Goal: Information Seeking & Learning: Learn about a topic

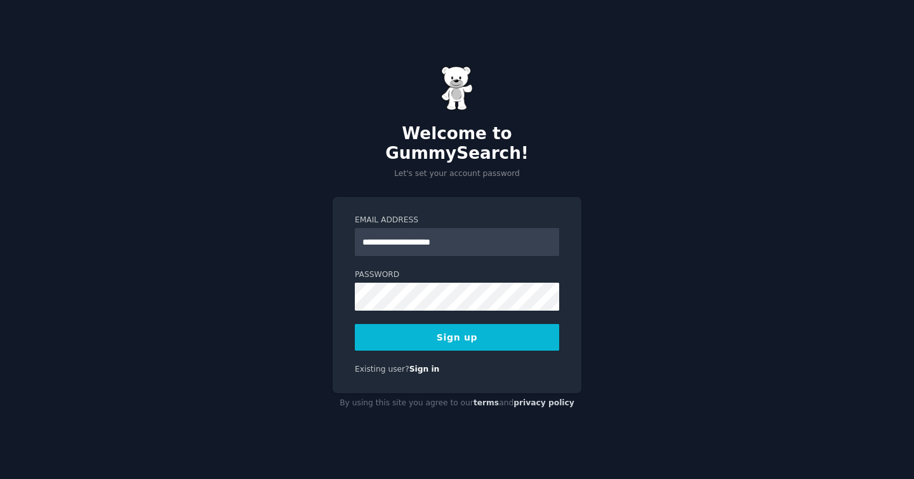
type input "**********"
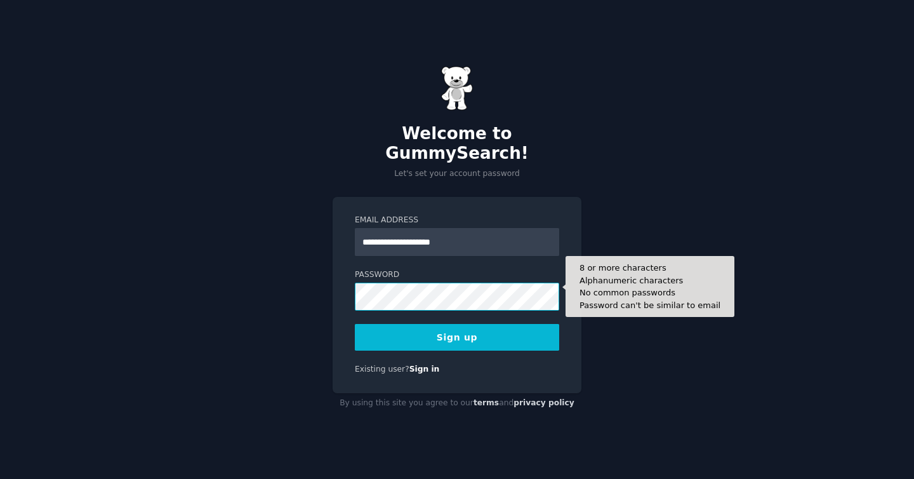
click at [355, 324] on button "Sign up" at bounding box center [457, 337] width 204 height 27
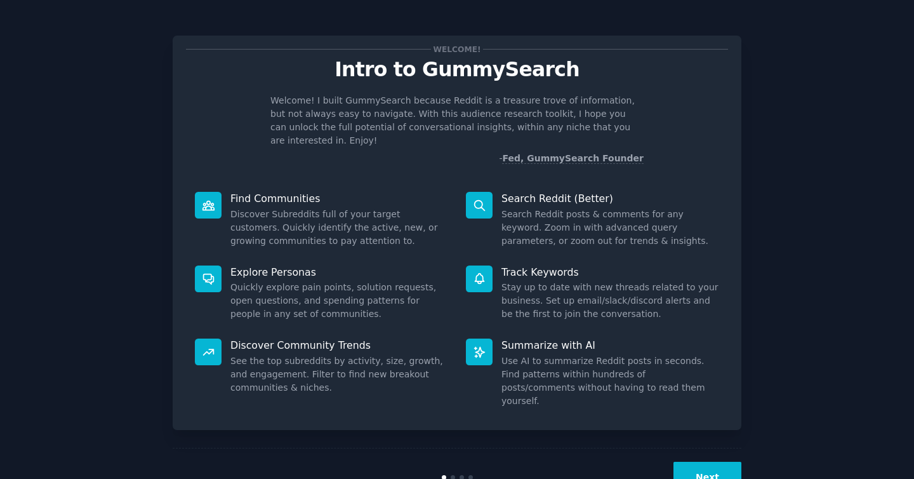
scroll to position [18, 0]
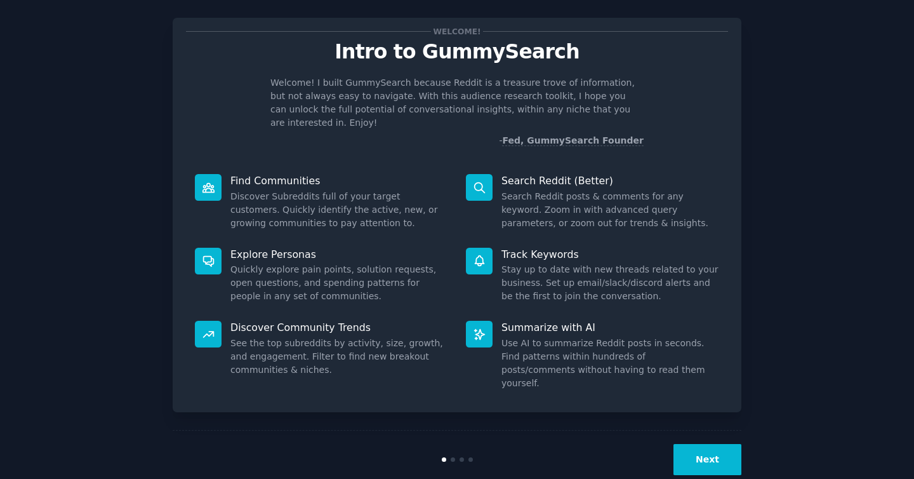
click at [698, 444] on button "Next" at bounding box center [708, 459] width 68 height 31
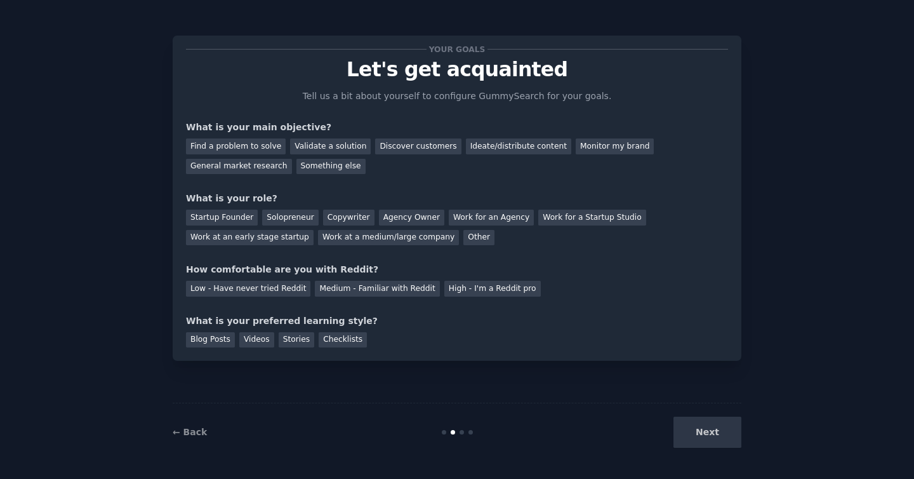
click at [698, 425] on div "Next" at bounding box center [647, 432] width 190 height 31
click at [232, 164] on div "General market research" at bounding box center [239, 167] width 106 height 16
click at [720, 439] on div "Next" at bounding box center [647, 432] width 190 height 31
click at [288, 216] on div "Solopreneur" at bounding box center [290, 218] width 56 height 16
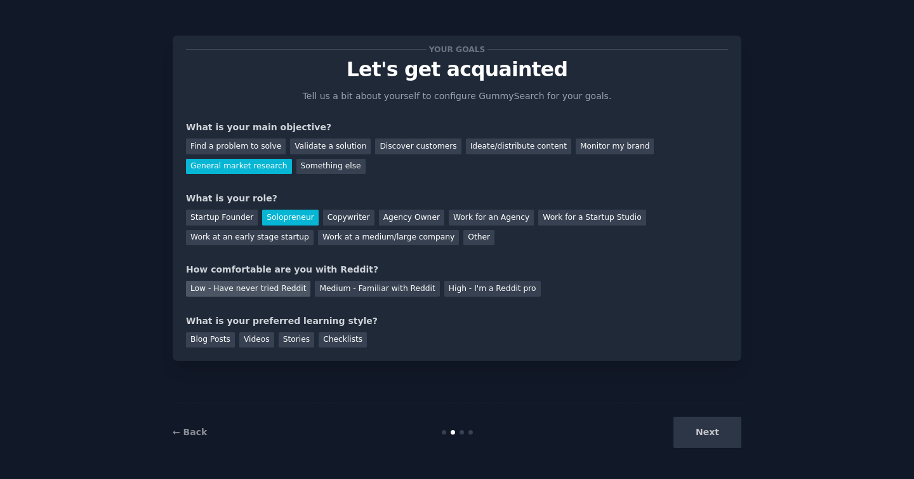
click at [267, 289] on div "Low - Have never tried Reddit" at bounding box center [248, 289] width 124 height 16
click at [335, 338] on div "Checklists" at bounding box center [343, 340] width 48 height 16
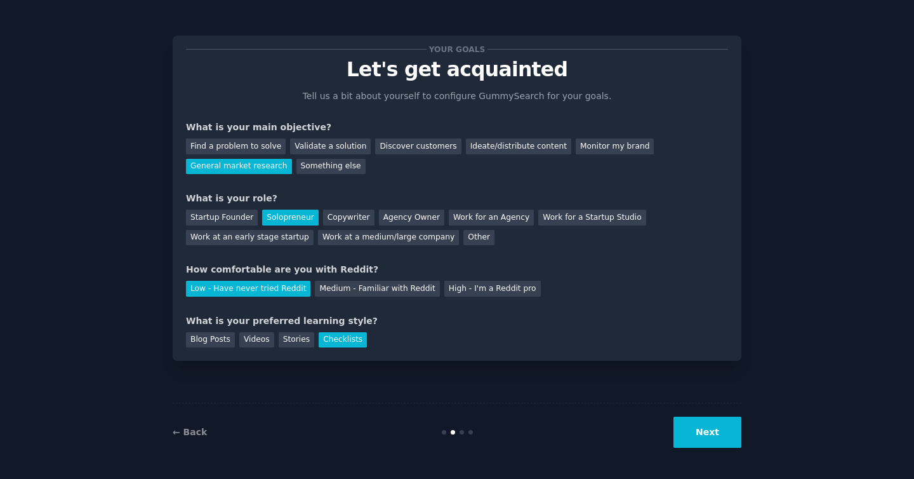
click at [707, 432] on button "Next" at bounding box center [708, 432] width 68 height 31
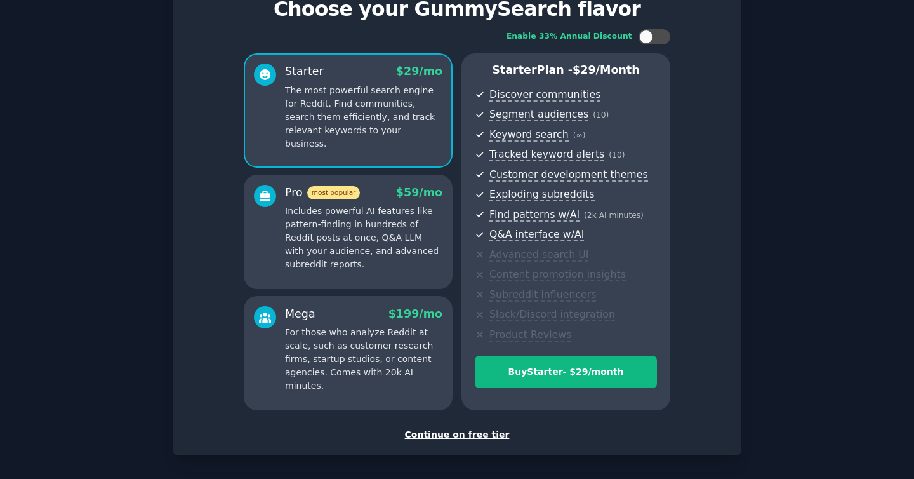
scroll to position [64, 0]
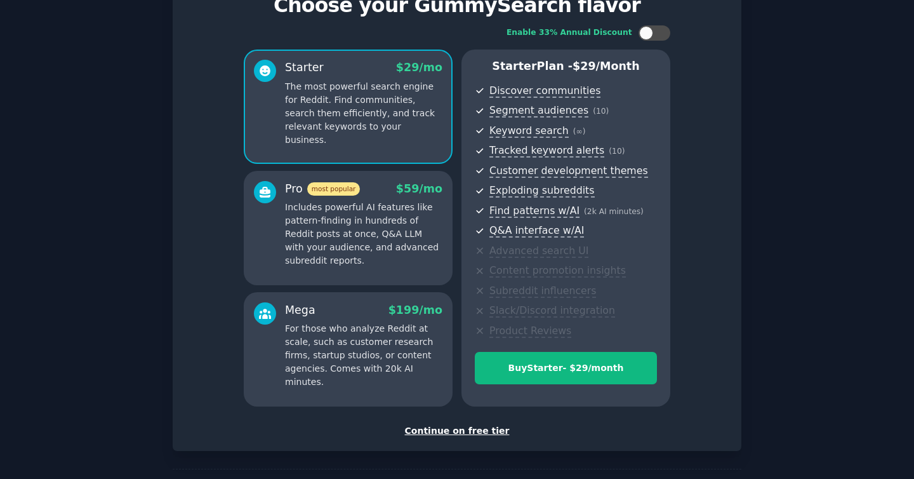
click at [465, 435] on div "Continue on free tier" at bounding box center [457, 430] width 542 height 13
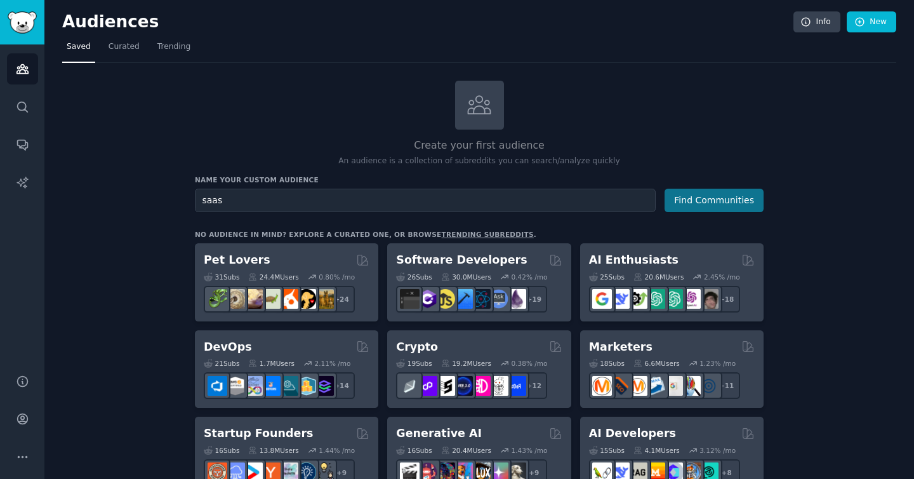
type input "saas"
click at [723, 197] on button "Find Communities" at bounding box center [714, 200] width 99 height 23
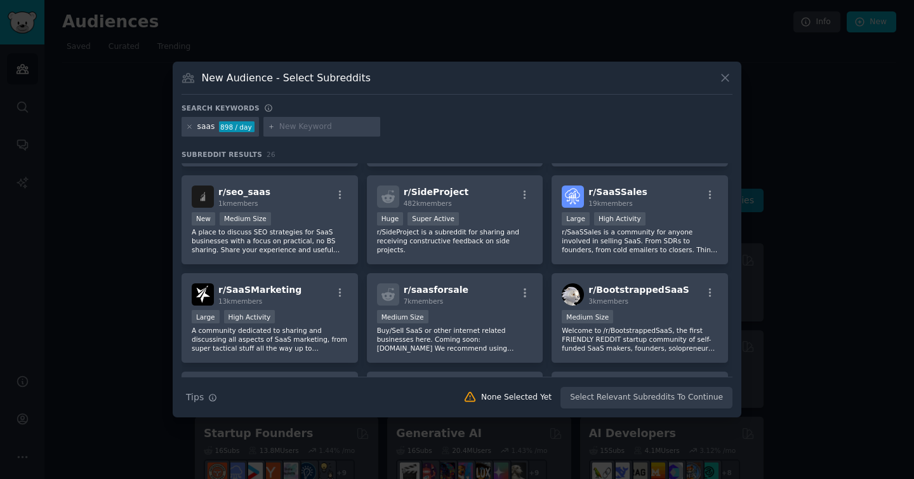
scroll to position [293, 0]
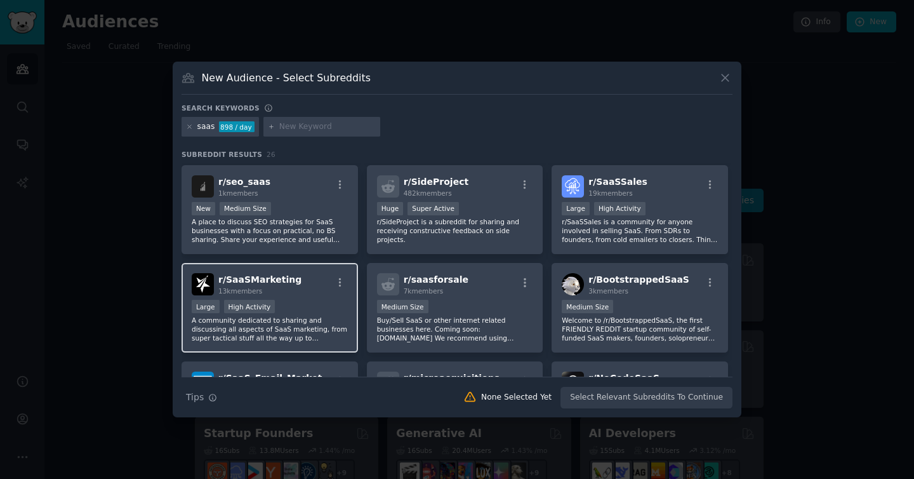
click at [239, 286] on h2 "r/ SaaSMarketing 13k members" at bounding box center [259, 284] width 83 height 22
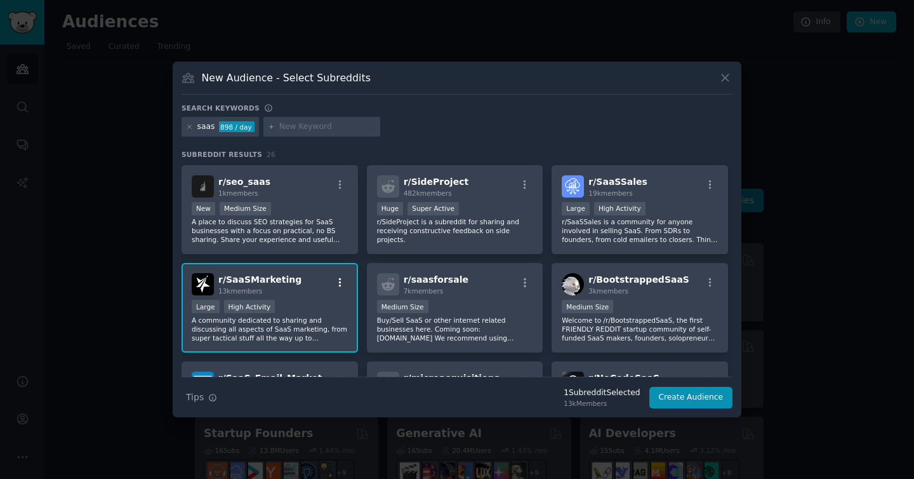
click at [342, 283] on icon "button" at bounding box center [340, 282] width 11 height 11
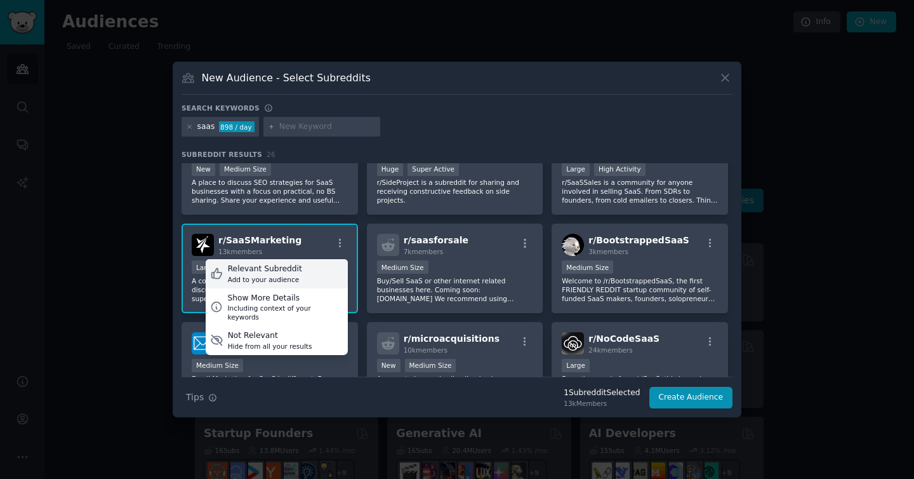
scroll to position [337, 0]
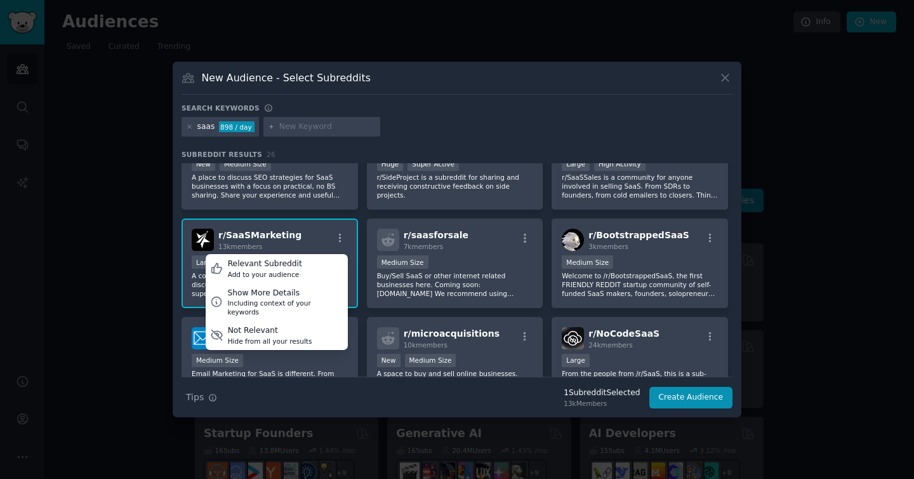
click at [321, 227] on div "r/ SaaSMarketing 13k members Relevant Subreddit Add to your audience Show More …" at bounding box center [270, 263] width 177 height 90
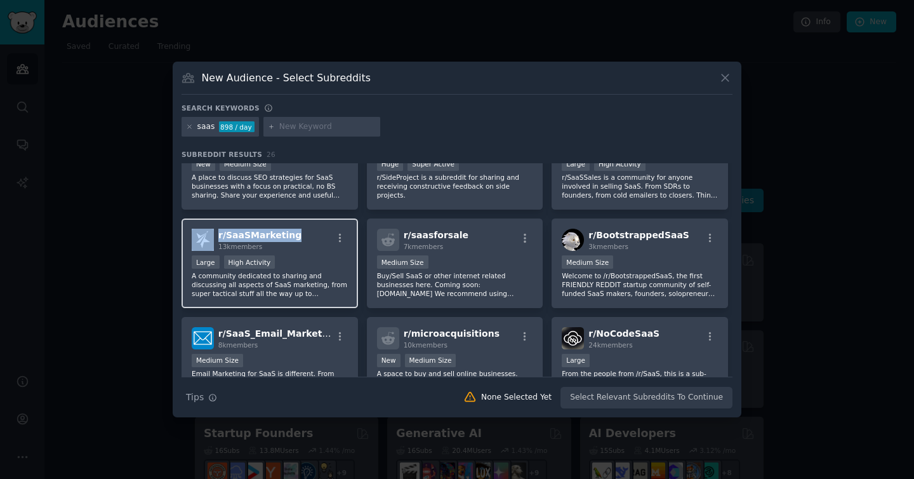
drag, startPoint x: 297, startPoint y: 237, endPoint x: 215, endPoint y: 237, distance: 81.3
click at [215, 237] on div "r/ SaaSMarketing 13k members" at bounding box center [270, 240] width 156 height 22
copy div "r/ SaaSMarketing"
